Goal: Check status: Check status

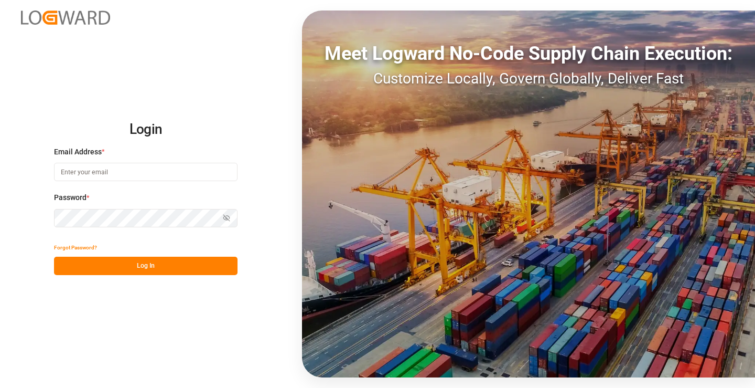
type input "[PERSON_NAME][EMAIL_ADDRESS][DOMAIN_NAME]"
click at [133, 269] on button "Log In" at bounding box center [146, 266] width 184 height 18
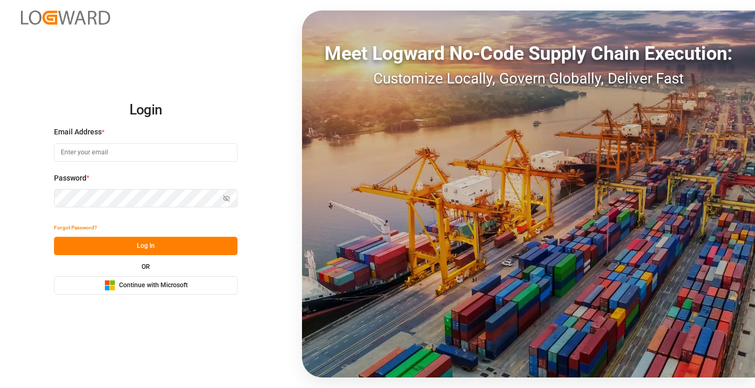
type input "[PERSON_NAME][EMAIL_ADDRESS][DOMAIN_NAME]"
click at [121, 247] on button "Log In" at bounding box center [146, 246] width 184 height 18
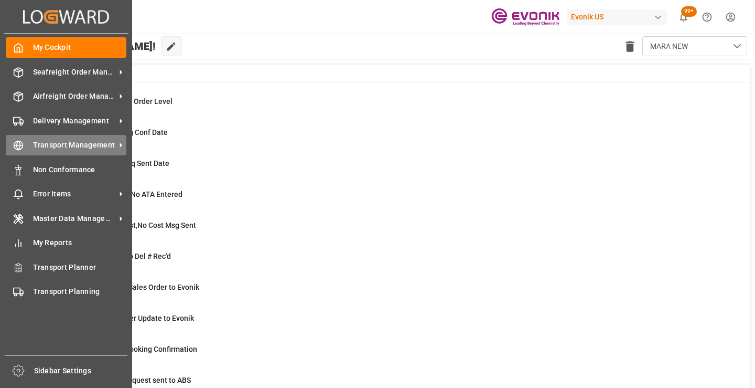
click at [69, 141] on span "Transport Management" at bounding box center [74, 145] width 83 height 11
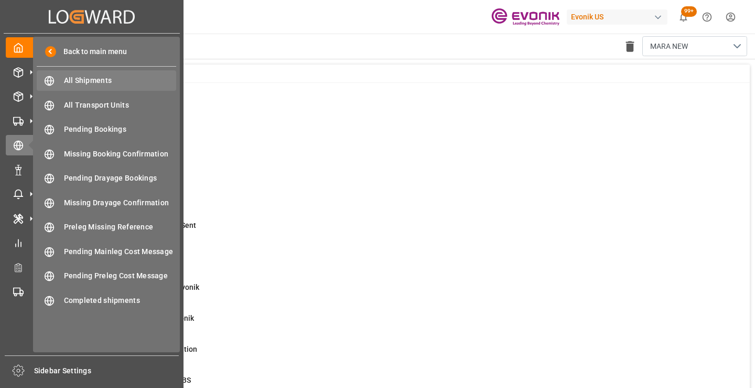
click at [108, 76] on span "All Shipments" at bounding box center [120, 80] width 113 height 11
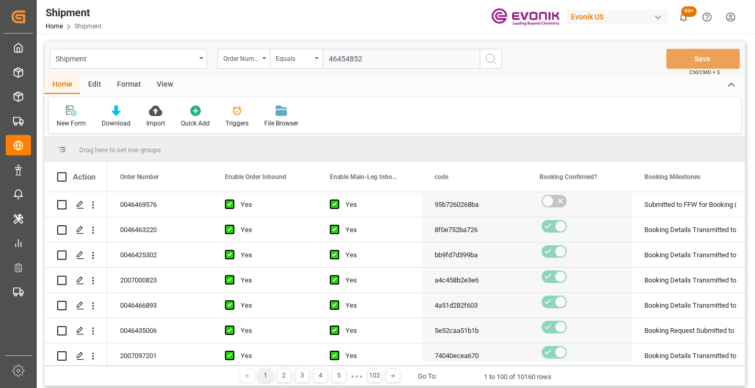
type input "46454852"
click at [494, 58] on icon "search button" at bounding box center [491, 58] width 13 height 13
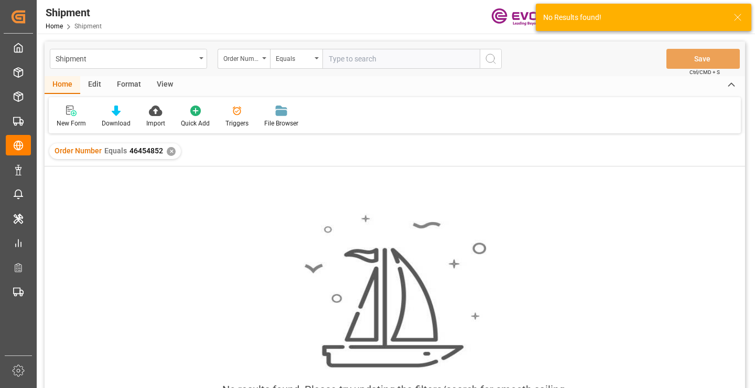
click at [170, 153] on div "✕" at bounding box center [171, 151] width 9 height 9
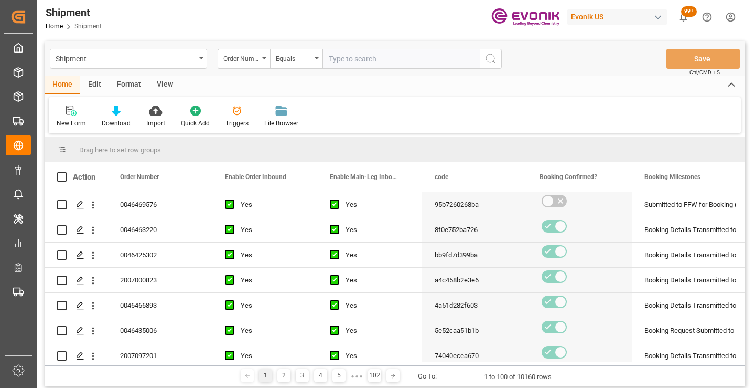
click at [355, 59] on input "text" at bounding box center [401, 59] width 157 height 20
paste input "46454852"
type input "0046454852"
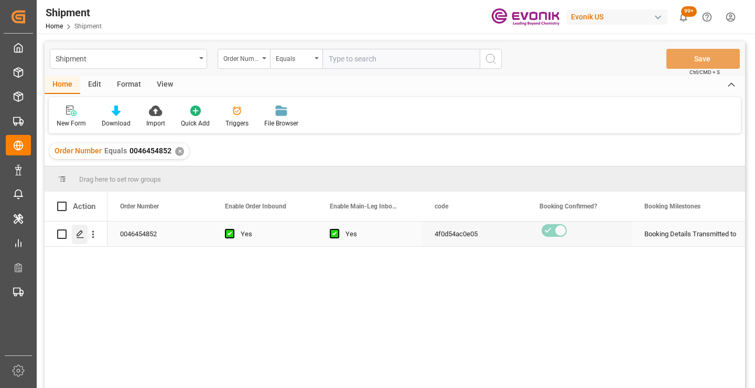
click at [78, 232] on icon "Press SPACE to select this row." at bounding box center [80, 234] width 8 height 8
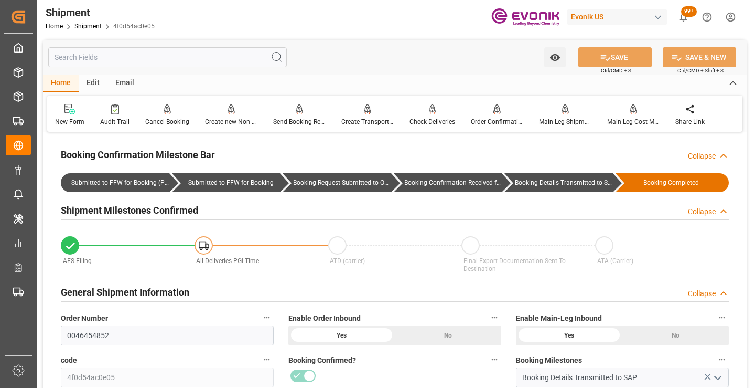
click at [176, 57] on input "text" at bounding box center [167, 57] width 239 height 20
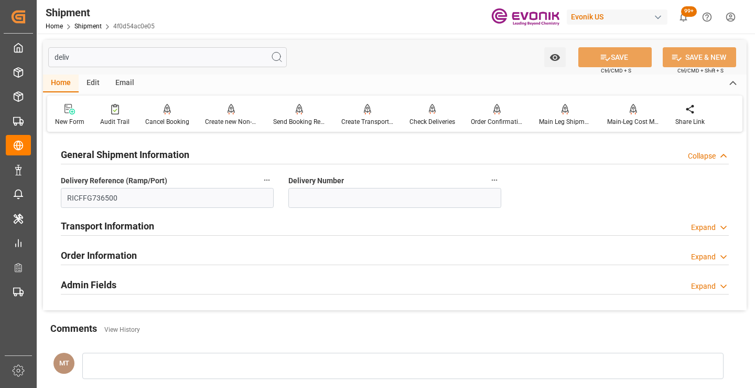
type input "deliv"
